Goal: Information Seeking & Learning: Find specific fact

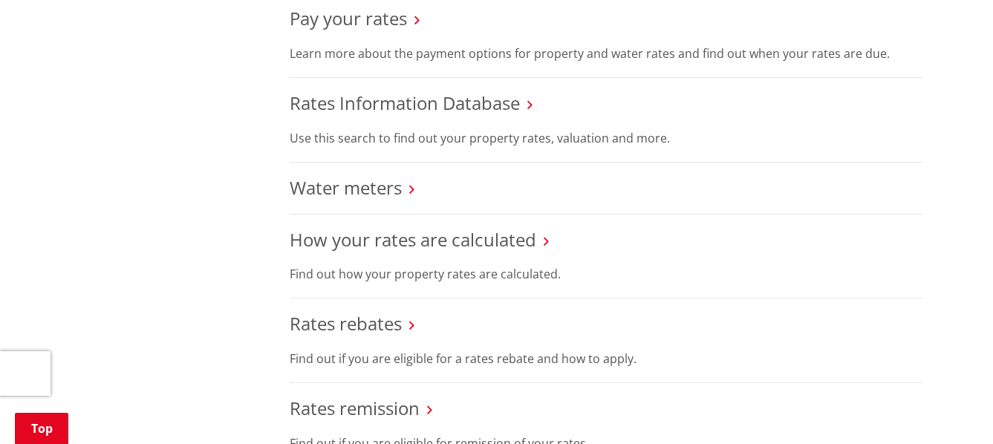
scroll to position [635, 0]
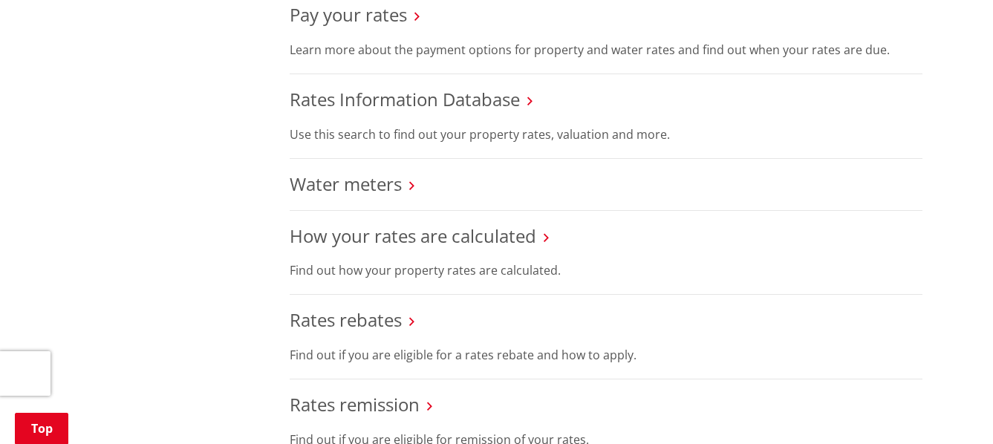
drag, startPoint x: 997, startPoint y: 62, endPoint x: 991, endPoint y: 180, distance: 117.5
click at [487, 103] on link "Rates Information Database" at bounding box center [405, 99] width 230 height 25
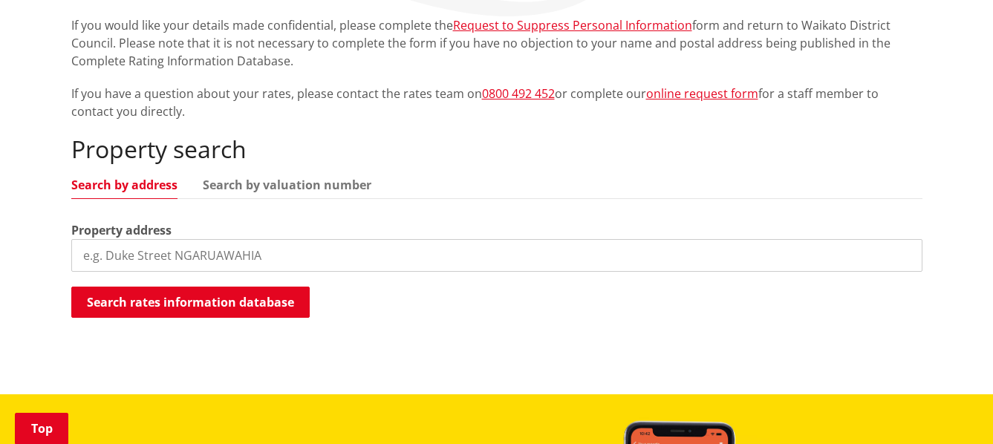
scroll to position [368, 0]
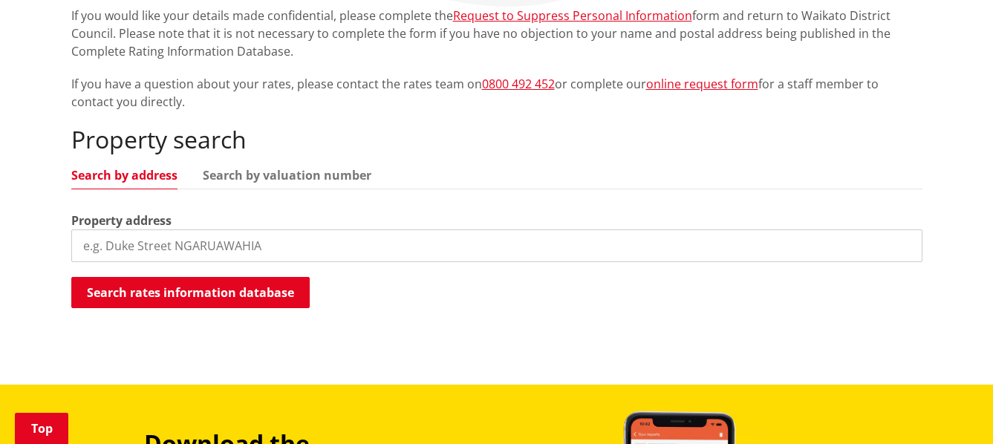
click at [98, 238] on input "search" at bounding box center [496, 245] width 851 height 33
click at [79, 247] on input "72 Foster Rd" at bounding box center [496, 245] width 851 height 33
click at [162, 247] on input "172 Foster Rd" at bounding box center [496, 245] width 851 height 33
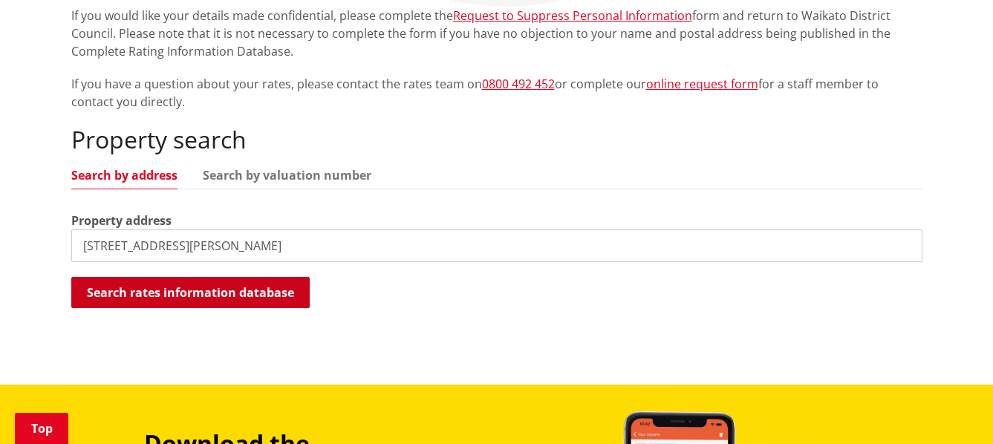
type input "172 Foster Road"
click at [184, 290] on button "Search rates information database" at bounding box center [190, 292] width 238 height 31
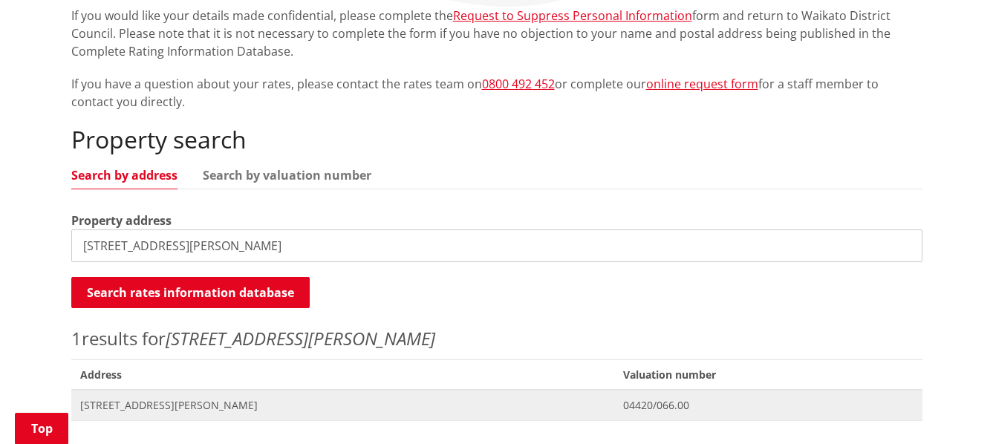
click at [197, 407] on span "[STREET_ADDRESS][PERSON_NAME]" at bounding box center [343, 405] width 526 height 15
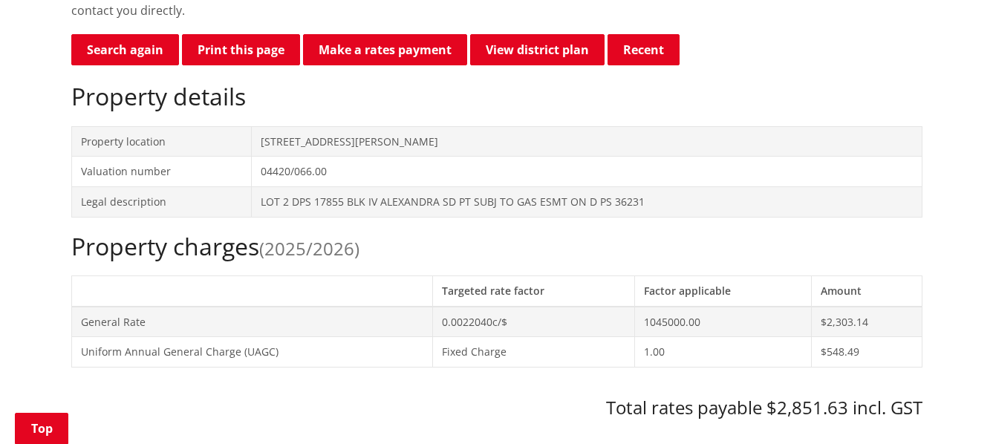
scroll to position [455, 0]
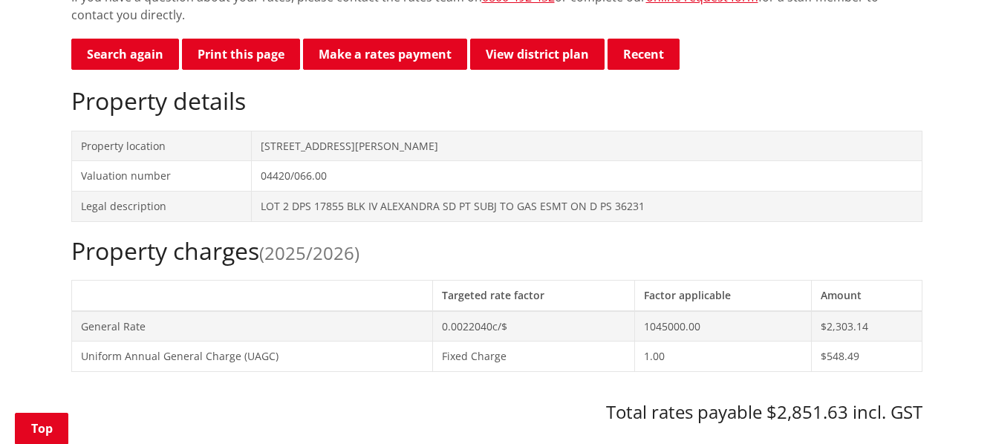
drag, startPoint x: 767, startPoint y: 103, endPoint x: 944, endPoint y: 40, distance: 187.7
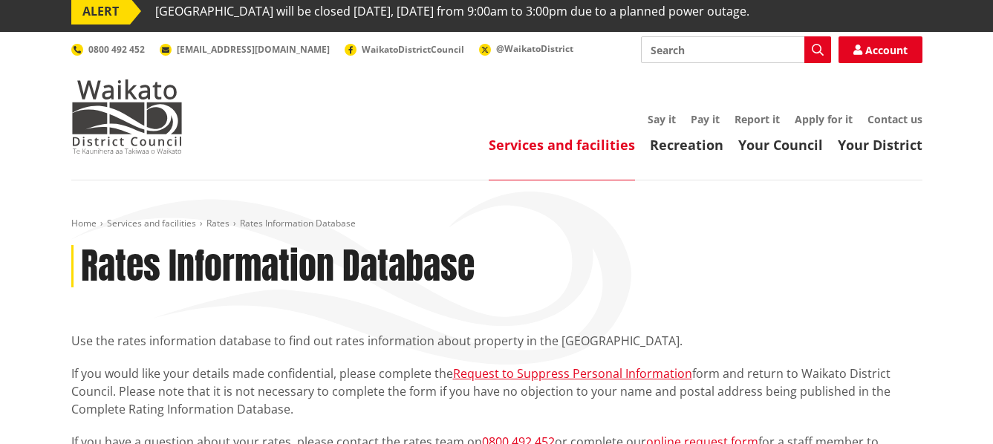
scroll to position [0, 0]
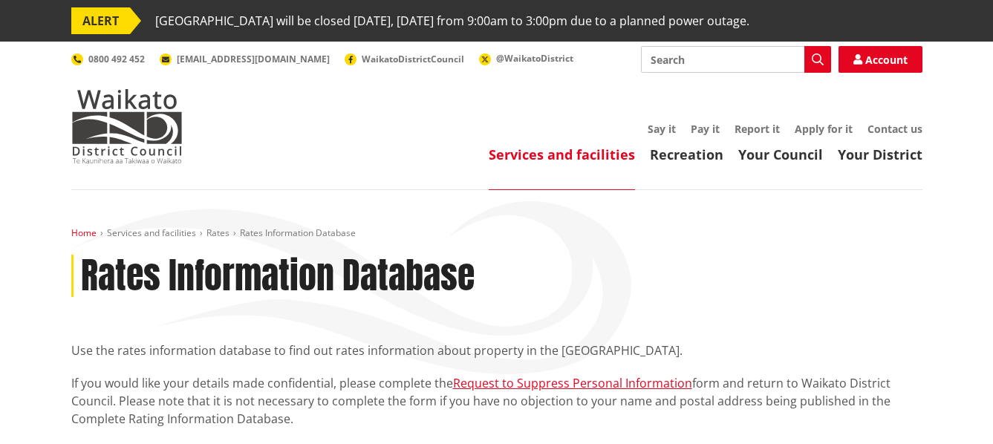
click at [85, 236] on link "Home" at bounding box center [83, 233] width 25 height 13
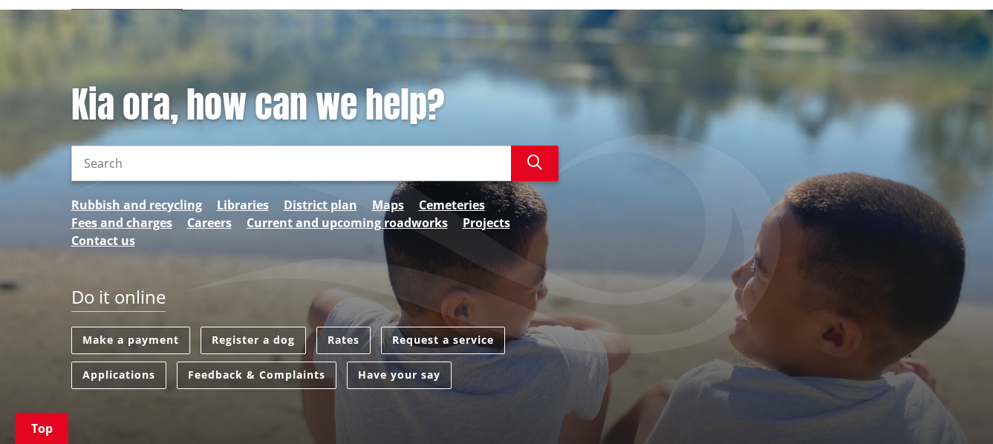
scroll to position [220, 0]
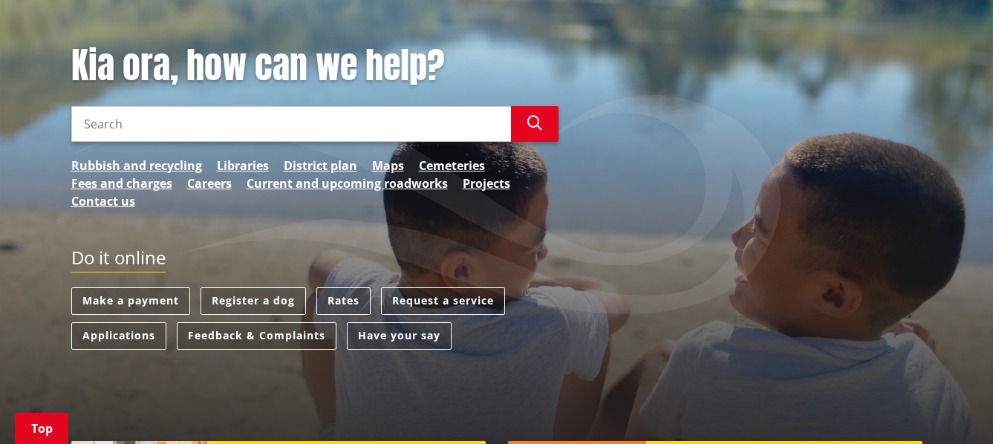
click at [99, 115] on input "Search" at bounding box center [291, 124] width 440 height 36
click at [423, 300] on link "Request a service" at bounding box center [443, 300] width 124 height 27
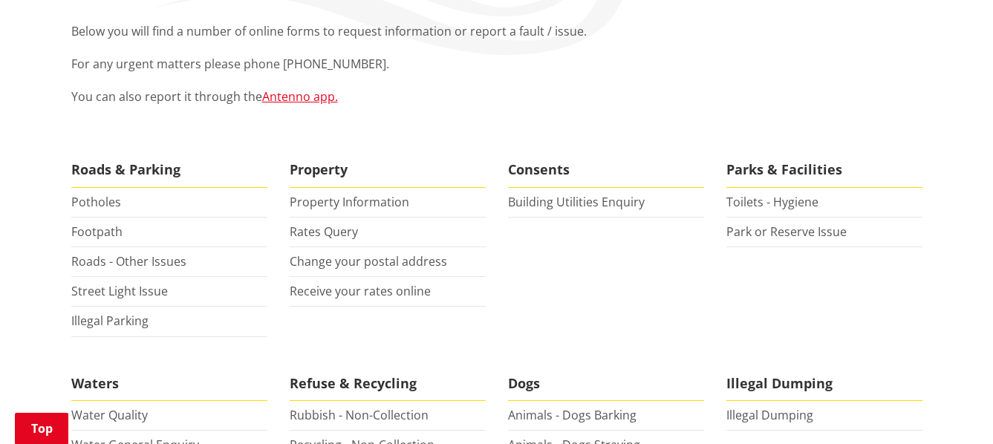
scroll to position [325, 0]
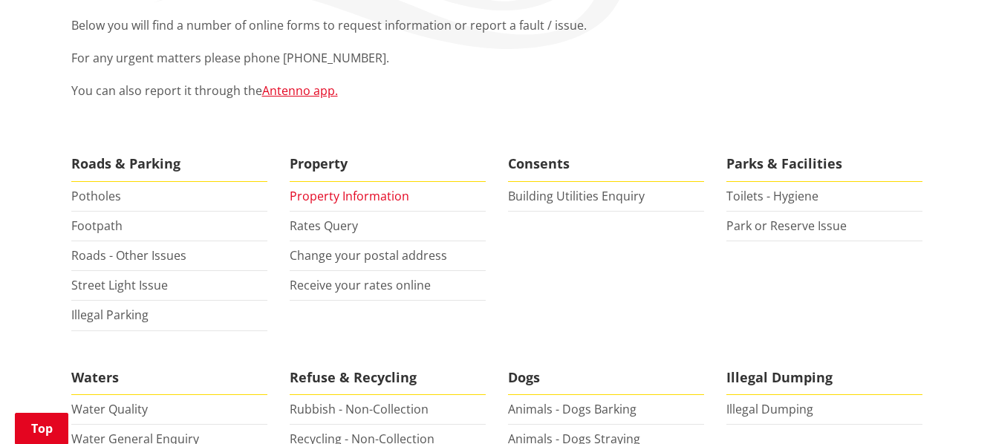
click at [362, 196] on link "Property Information" at bounding box center [350, 196] width 120 height 16
